Goal: Check status

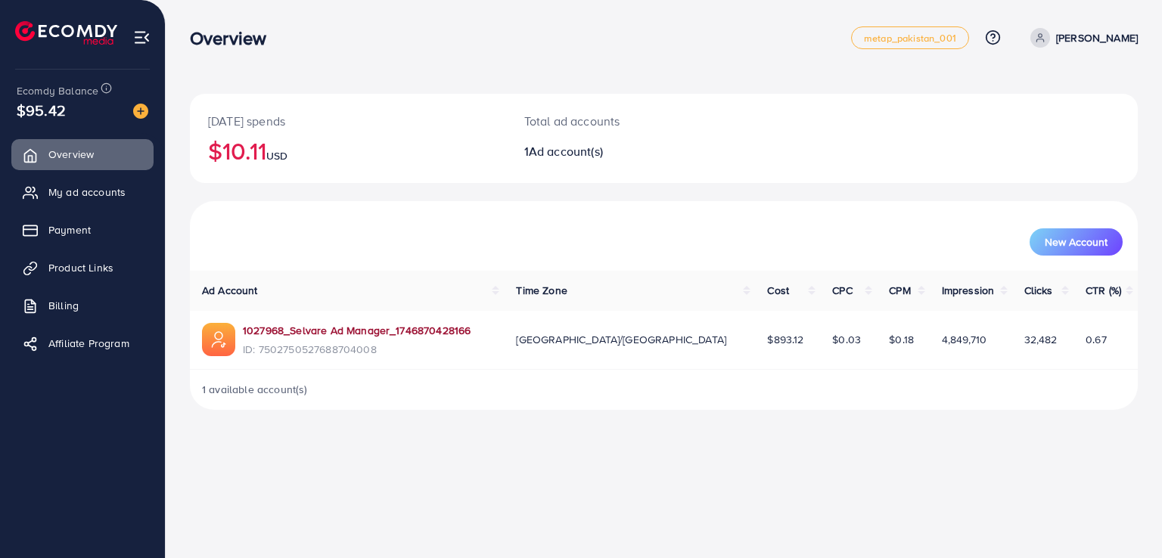
click at [303, 335] on link "1027968_Selvare Ad Manager_1746870428166" at bounding box center [357, 330] width 228 height 15
click at [287, 332] on link "1027968_Selvare Ad Manager_1746870428166" at bounding box center [357, 330] width 228 height 15
click at [320, 327] on link "1027968_Selvare Ad Manager_1746870428166" at bounding box center [357, 330] width 228 height 15
